Goal: Information Seeking & Learning: Learn about a topic

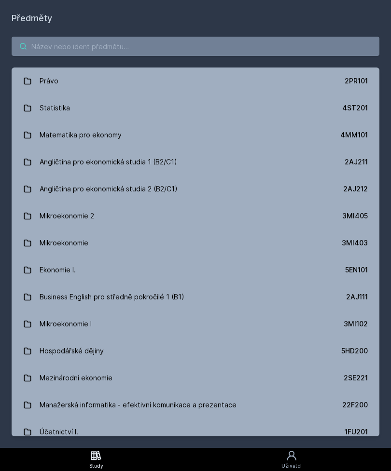
click at [61, 51] on input "search" at bounding box center [195, 46] width 367 height 19
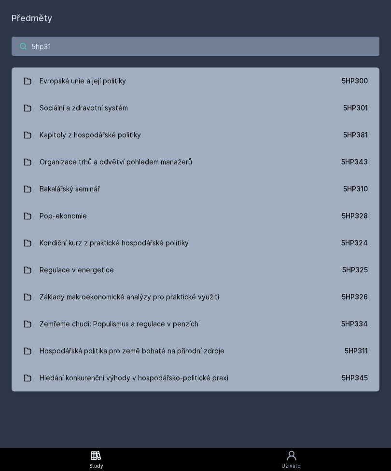
type input "5hp311"
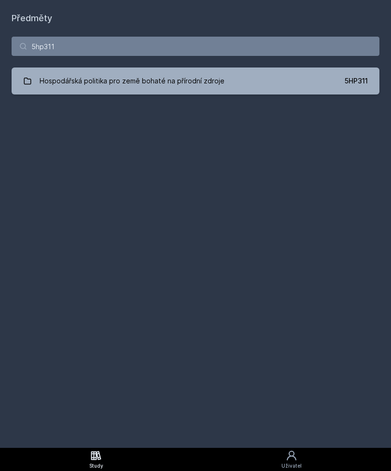
click at [101, 86] on div "Hospodářská politika pro země bohaté na přírodní zdroje" at bounding box center [132, 80] width 185 height 19
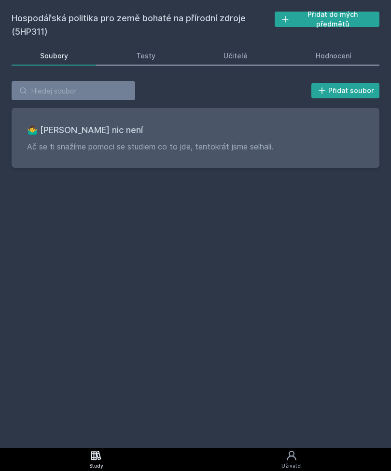
click at [332, 54] on div "Hodnocení" at bounding box center [333, 56] width 36 height 10
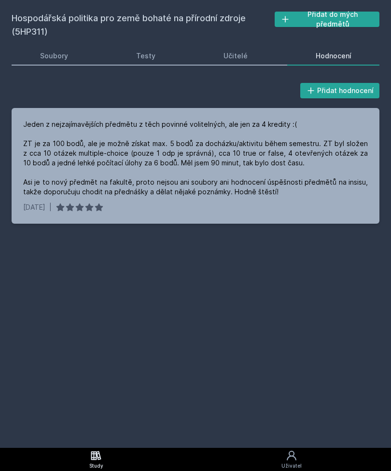
click at [239, 58] on div "Učitelé" at bounding box center [235, 56] width 24 height 10
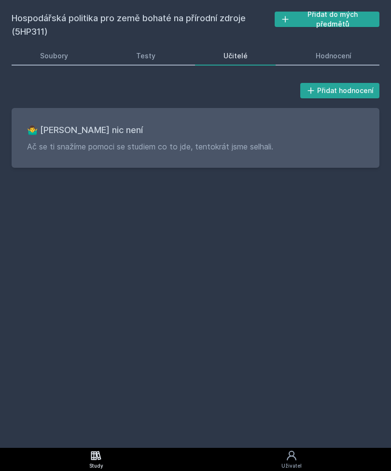
click at [150, 57] on div "Testy" at bounding box center [145, 56] width 19 height 10
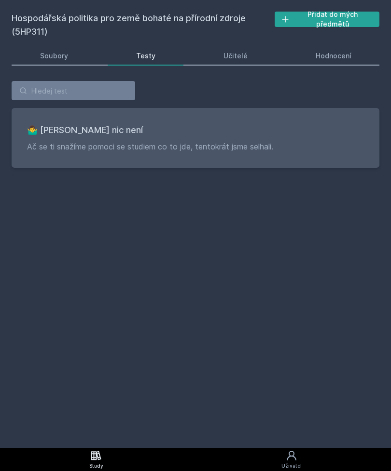
click at [59, 58] on div "Soubory" at bounding box center [54, 56] width 28 height 10
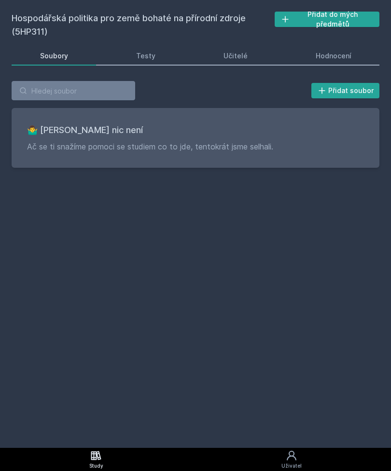
click at [349, 56] on div "Hodnocení" at bounding box center [333, 56] width 36 height 10
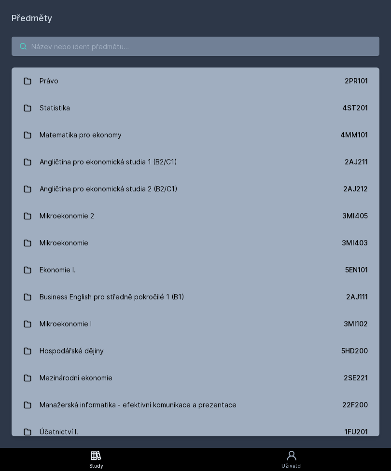
click at [67, 40] on input "search" at bounding box center [195, 46] width 367 height 19
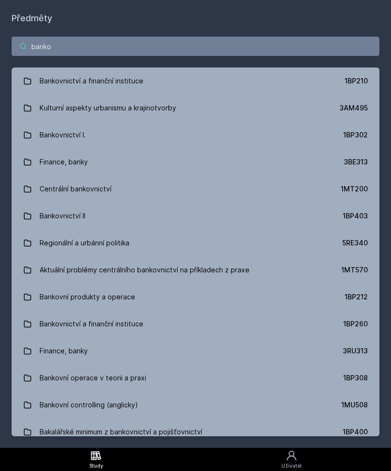
type input "bankov"
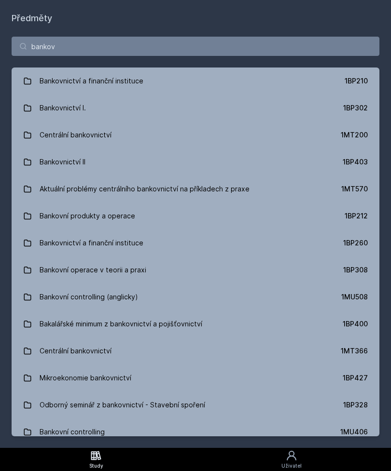
click at [354, 76] on div "1BP210" at bounding box center [355, 81] width 23 height 10
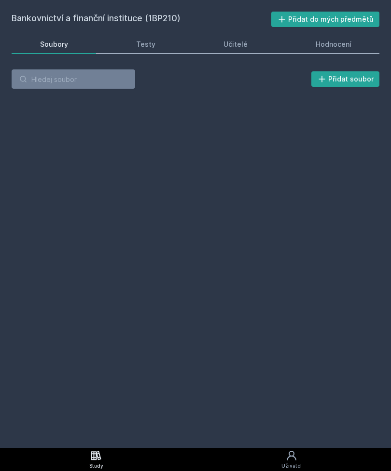
click at [342, 46] on div "Hodnocení" at bounding box center [333, 45] width 36 height 10
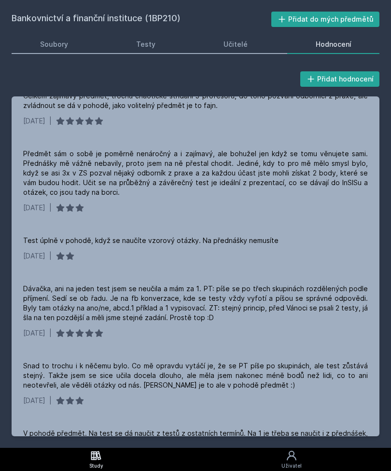
scroll to position [307, 0]
click at [142, 35] on link "Testy" at bounding box center [146, 44] width 76 height 19
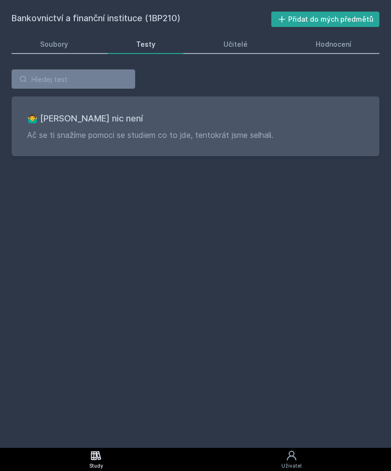
click at [60, 47] on div "Soubory" at bounding box center [54, 45] width 28 height 10
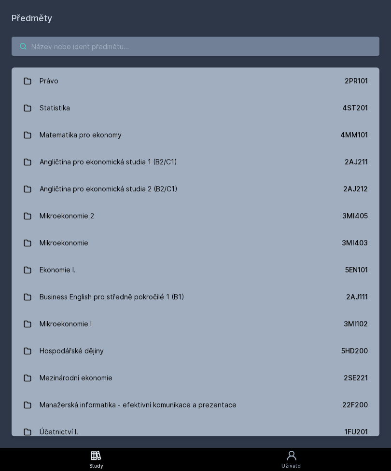
click at [133, 45] on input "search" at bounding box center [195, 46] width 367 height 19
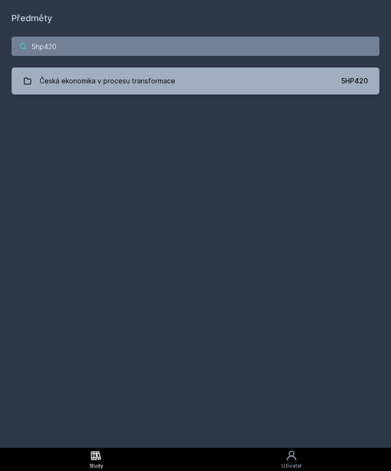
type input "5hp420"
click at [279, 80] on link "Česká ekonomika v procesu transformace 5HP420" at bounding box center [195, 81] width 367 height 27
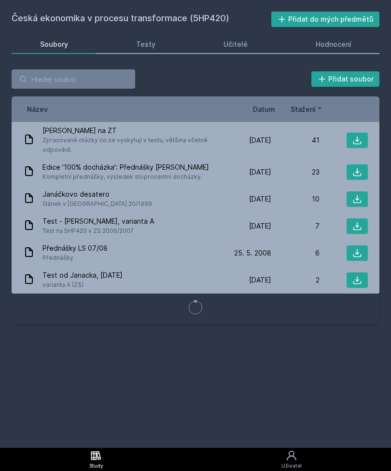
click at [338, 46] on div "Hodnocení" at bounding box center [333, 45] width 36 height 10
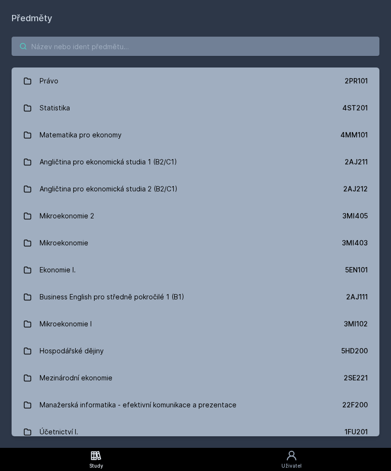
click at [80, 45] on input "search" at bounding box center [195, 46] width 367 height 19
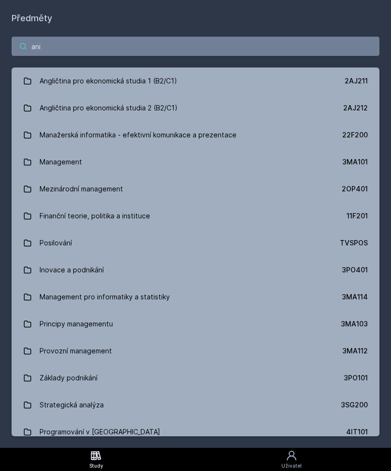
type input "anim"
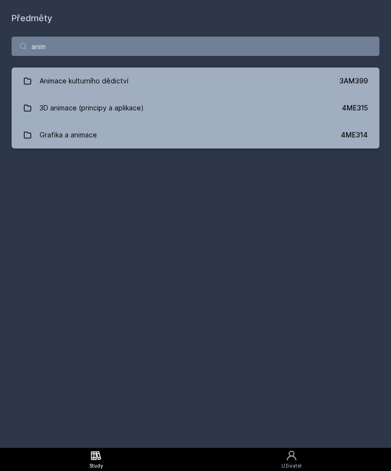
click at [100, 78] on div "Animace kulturního dědictví" at bounding box center [84, 80] width 89 height 19
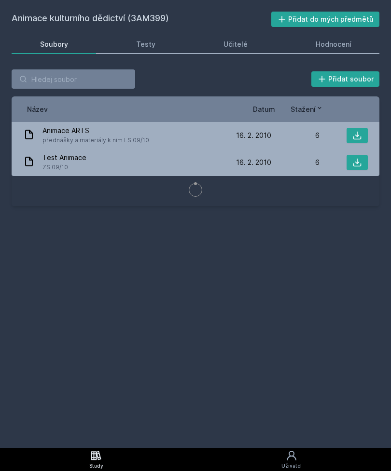
click at [336, 43] on div "Hodnocení" at bounding box center [333, 45] width 36 height 10
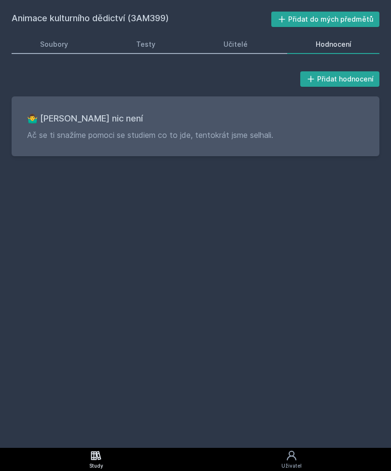
click at [237, 43] on div "Učitelé" at bounding box center [235, 45] width 24 height 10
click at [151, 47] on div "Testy" at bounding box center [145, 45] width 19 height 10
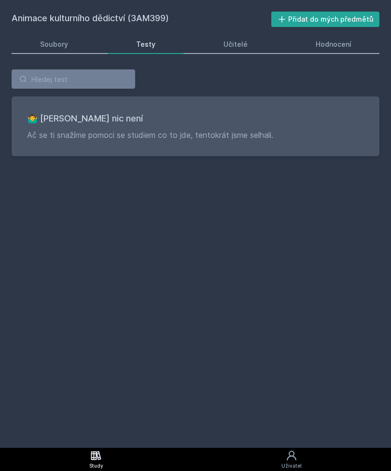
click at [48, 45] on div "Soubory" at bounding box center [54, 45] width 28 height 10
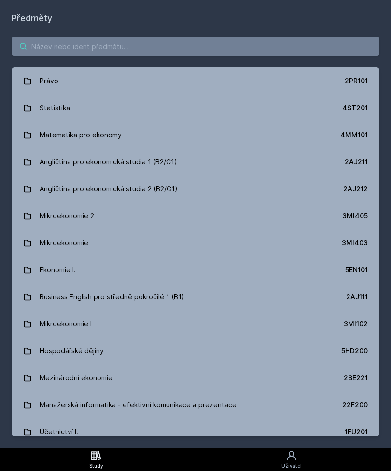
click at [109, 47] on input "search" at bounding box center [195, 46] width 367 height 19
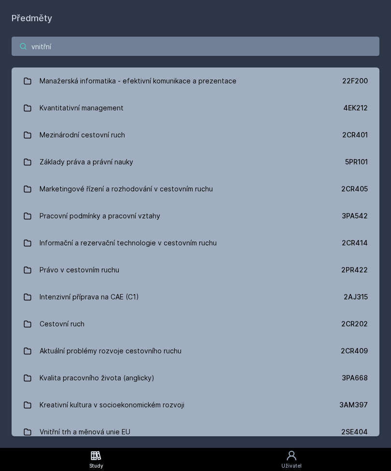
type input "vnitřní"
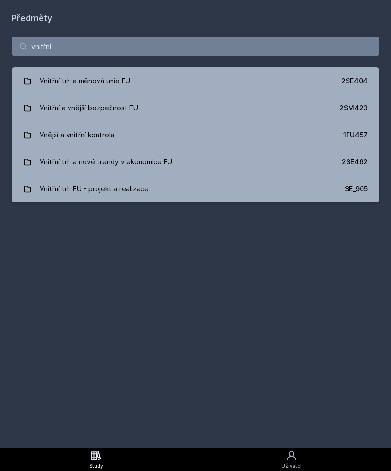
click at [77, 108] on div "Vnitřní a vnější bezpečnost EU" at bounding box center [89, 107] width 98 height 19
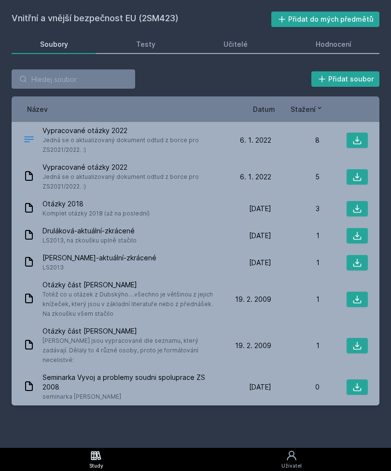
click at [325, 47] on div "Hodnocení" at bounding box center [333, 45] width 36 height 10
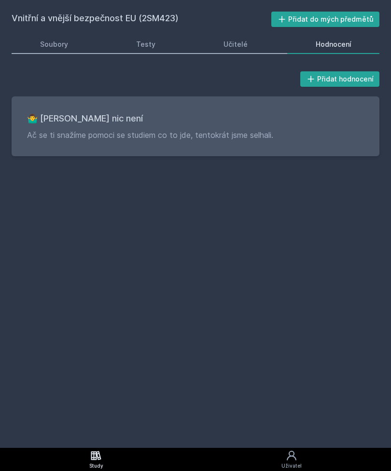
click at [148, 45] on div "Testy" at bounding box center [145, 45] width 19 height 10
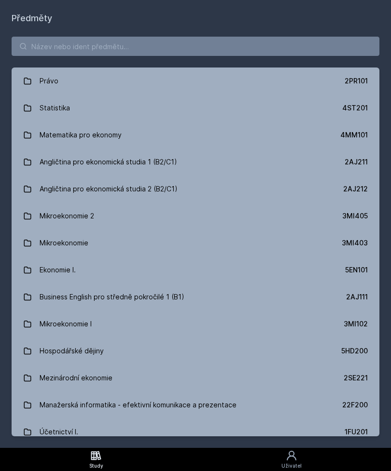
scroll to position [31, 0]
click at [295, 37] on input "search" at bounding box center [195, 46] width 367 height 19
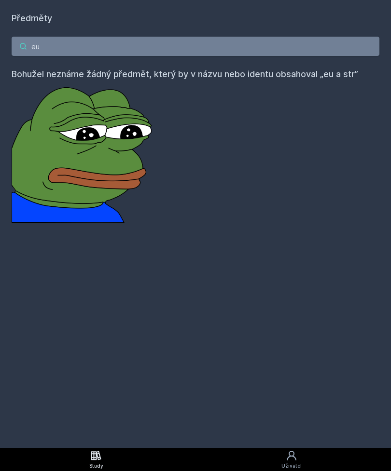
type input "e"
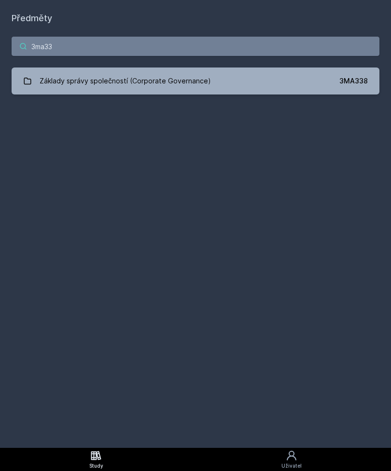
type input "3ma33"
click at [226, 25] on div "3ma33 Základy správy společností (Corporate Governance) 3MA338 Jejda, něco se p…" at bounding box center [195, 65] width 391 height 81
